Goal: Check status: Check status

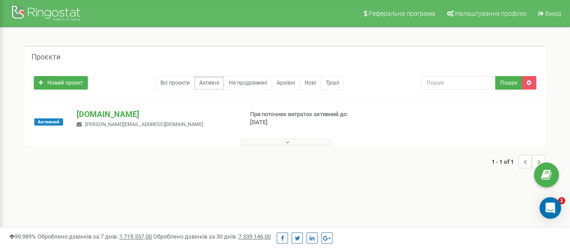
click at [282, 141] on button at bounding box center [285, 142] width 90 height 7
click at [57, 20] on div at bounding box center [47, 15] width 72 height 22
click at [90, 113] on p "[DOMAIN_NAME]" at bounding box center [156, 115] width 159 height 12
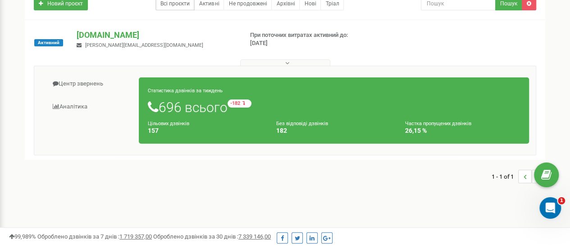
scroll to position [45, 0]
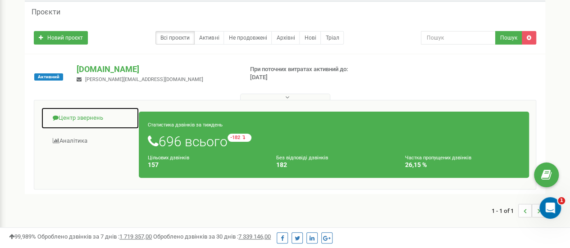
click at [81, 121] on link "Центр звернень" at bounding box center [90, 118] width 98 height 22
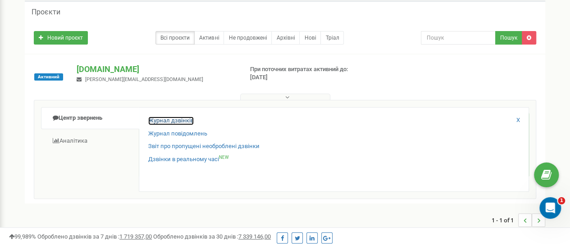
click at [173, 121] on link "Журнал дзвінків" at bounding box center [171, 121] width 46 height 9
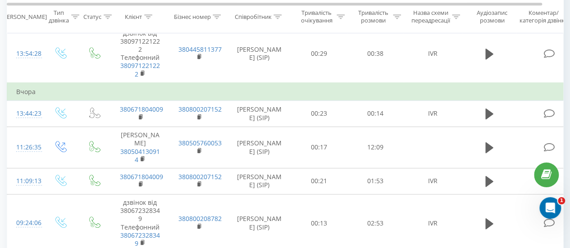
scroll to position [45, 0]
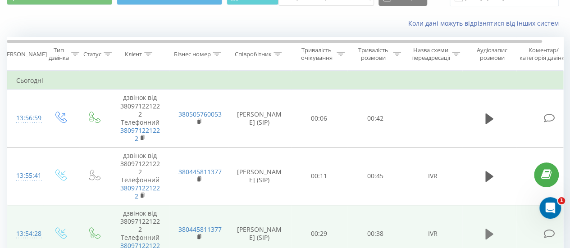
click at [488, 233] on icon at bounding box center [489, 234] width 8 height 11
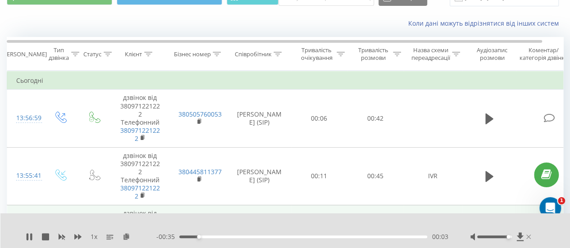
drag, startPoint x: 495, startPoint y: 236, endPoint x: 528, endPoint y: 237, distance: 33.4
click at [528, 237] on div at bounding box center [501, 237] width 63 height 9
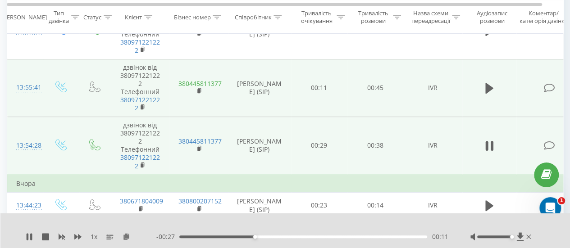
scroll to position [135, 0]
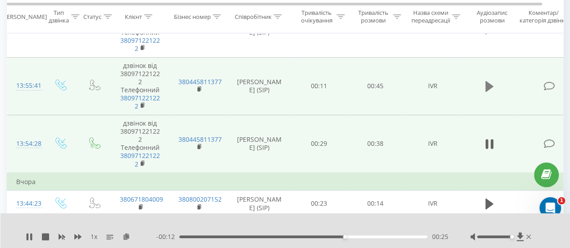
click at [485, 84] on icon at bounding box center [489, 86] width 8 height 13
click at [492, 143] on icon at bounding box center [489, 144] width 8 height 11
click at [520, 234] on icon at bounding box center [520, 237] width 7 height 9
